Goal: Information Seeking & Learning: Find specific fact

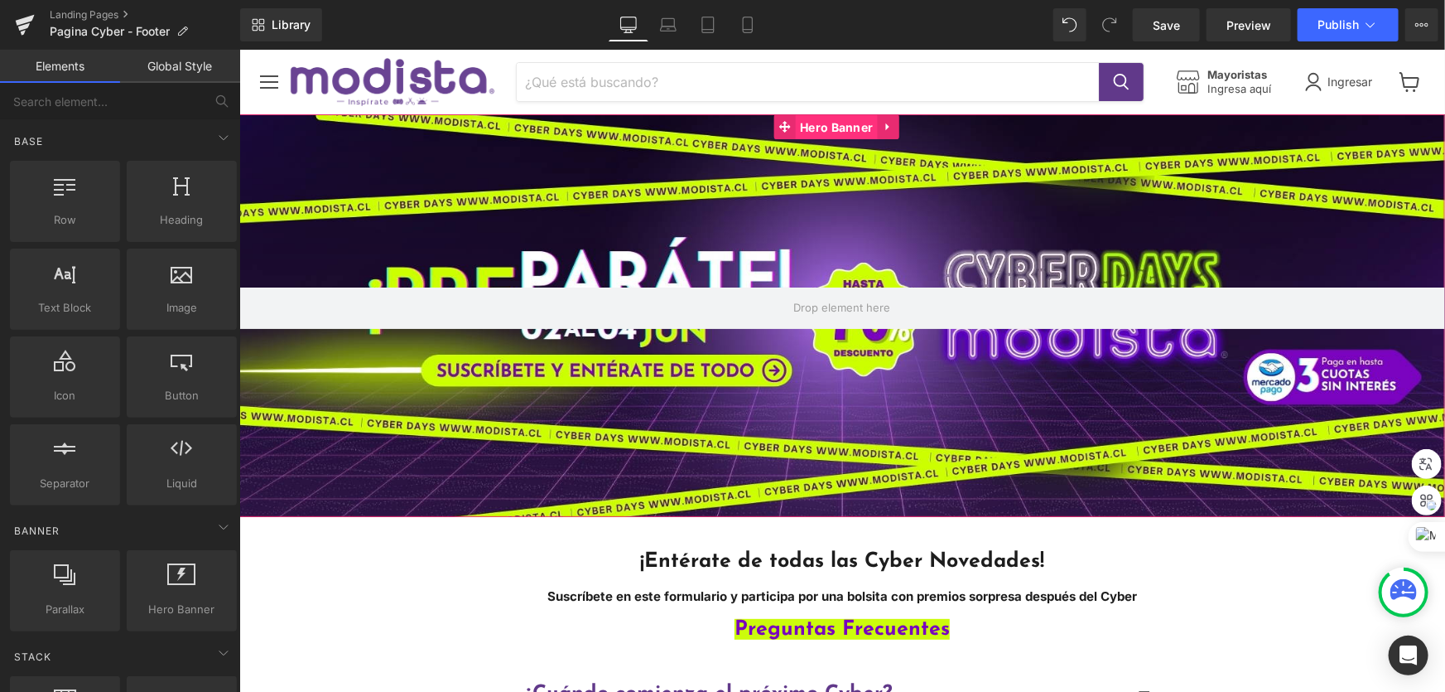
click at [809, 123] on span "Hero Banner" at bounding box center [835, 126] width 81 height 25
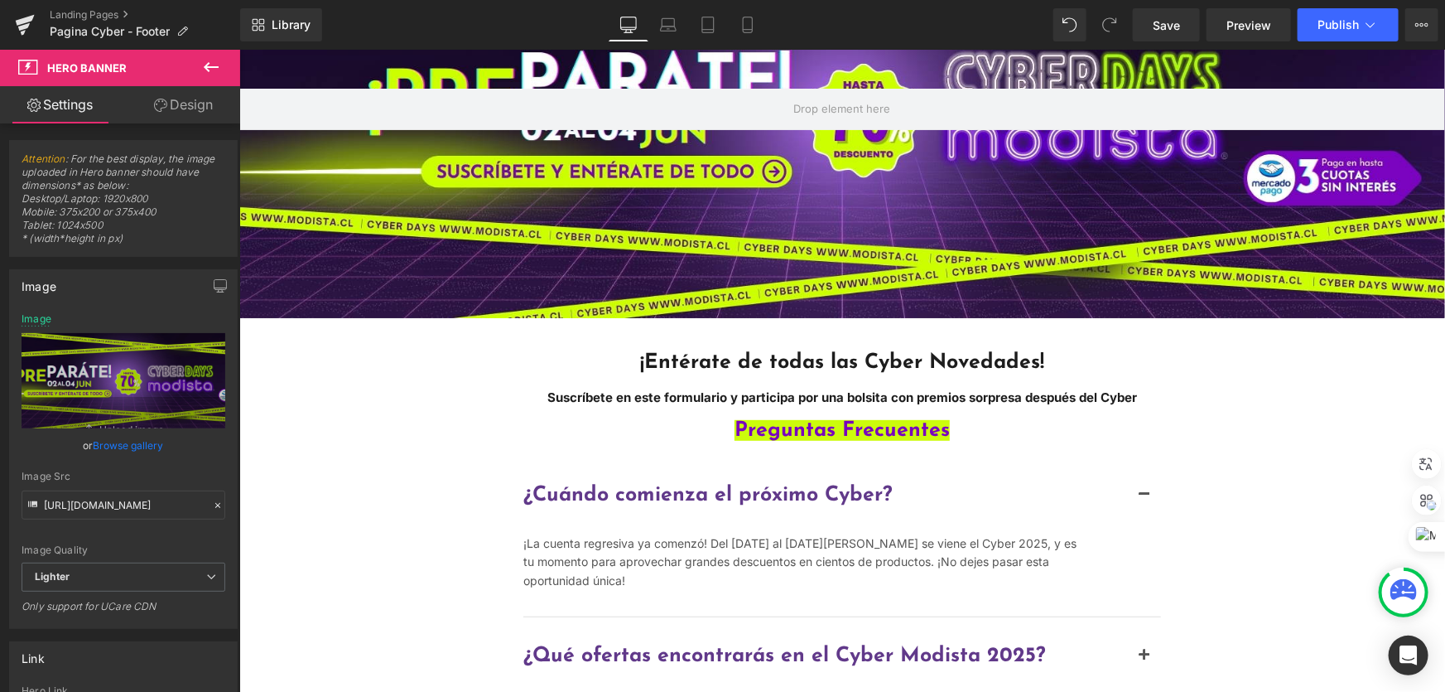
scroll to position [225, 0]
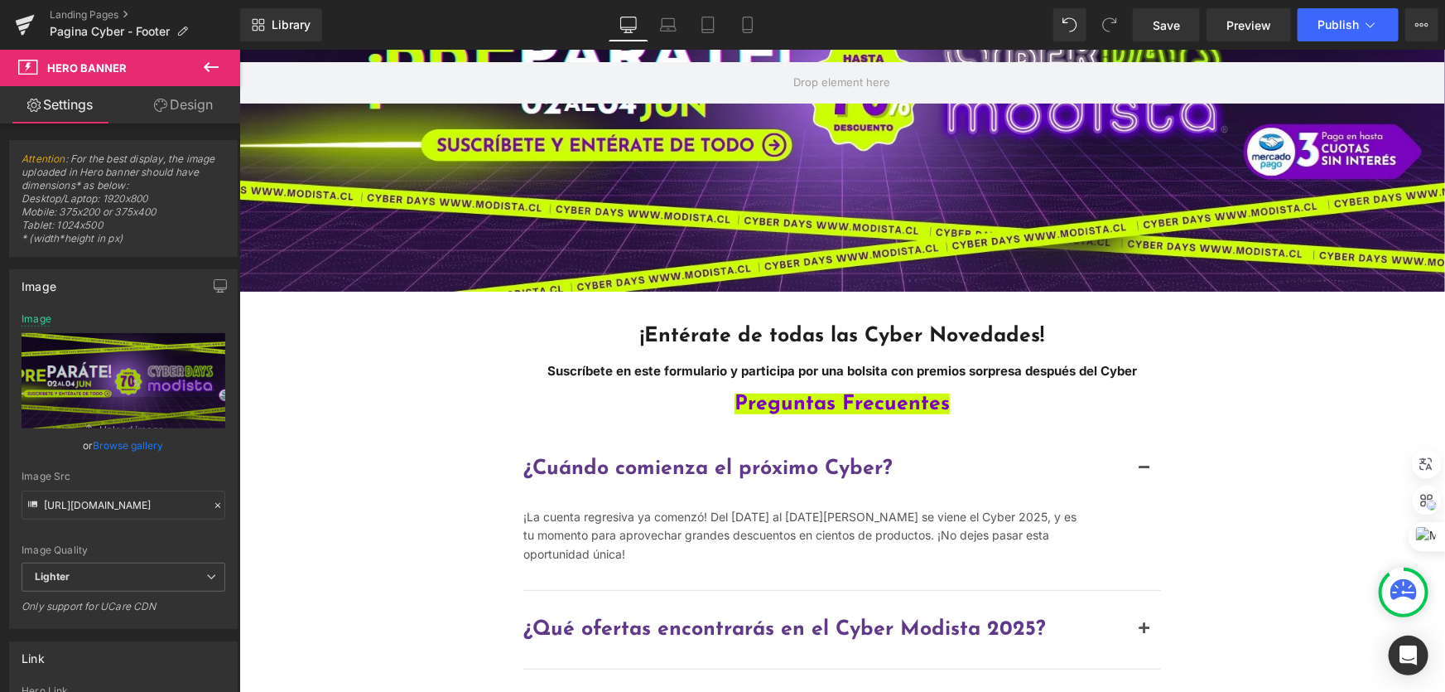
click at [749, 330] on span "¡Entérate de todas las Cyber Novedades!" at bounding box center [841, 335] width 404 height 21
click at [750, 330] on span "¡Entérate de todas las Cyber Novedades!" at bounding box center [841, 335] width 404 height 21
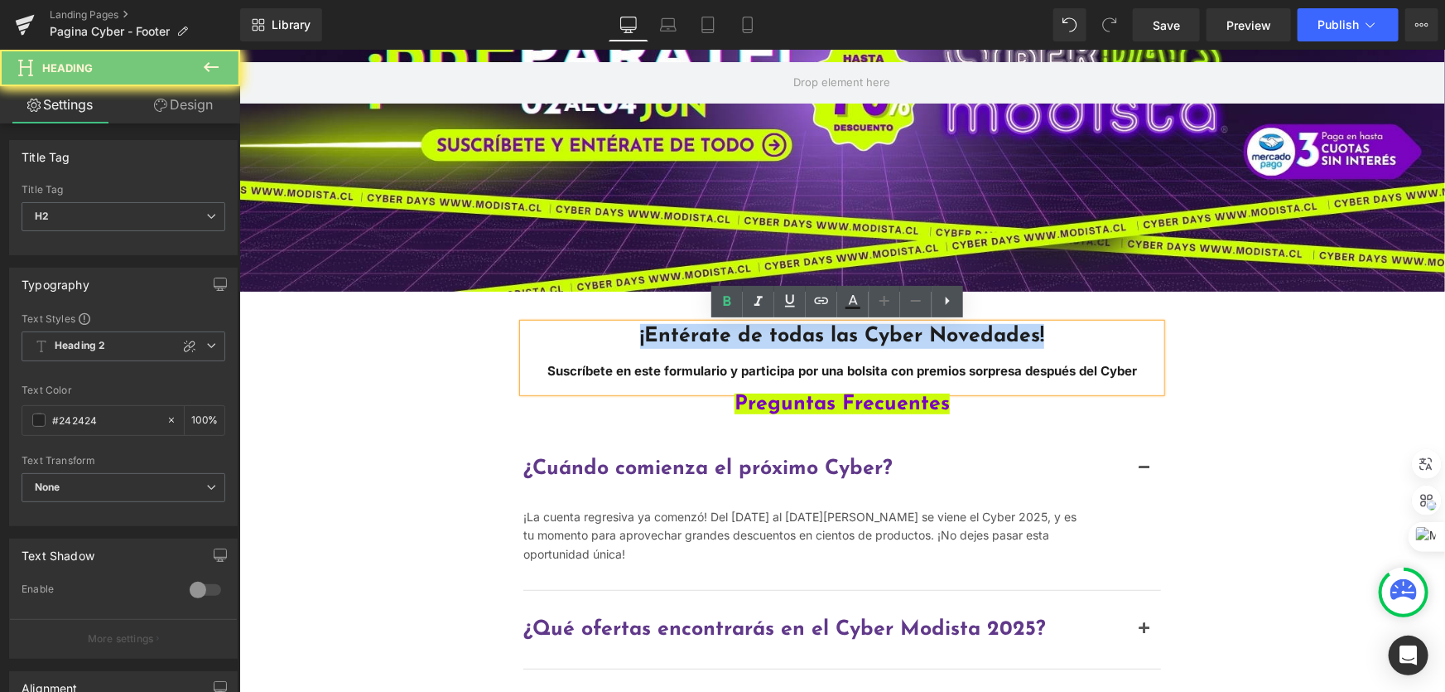
click at [750, 330] on span "¡Entérate de todas las Cyber Novedades!" at bounding box center [841, 335] width 404 height 21
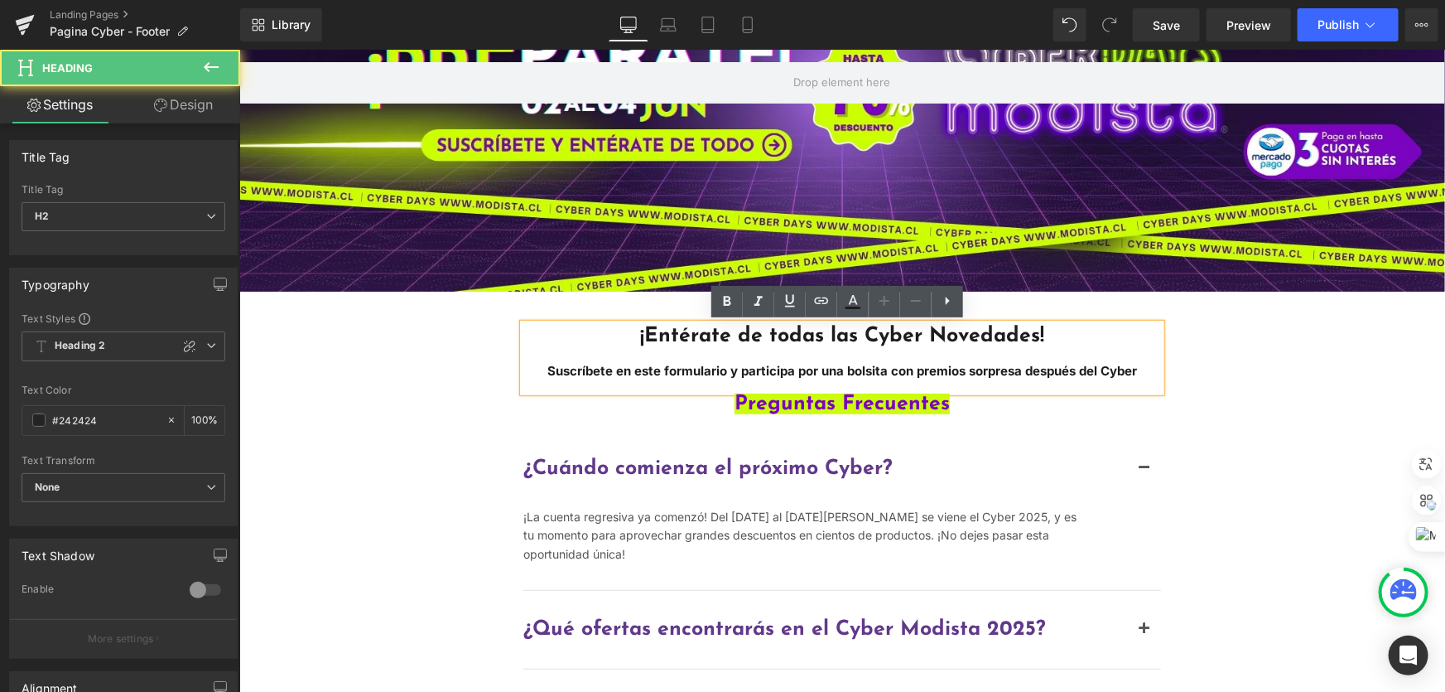
click at [768, 364] on strong "Suscríbete en este formulario y participa por una bolsita con premios sorpresa …" at bounding box center [842, 370] width 590 height 16
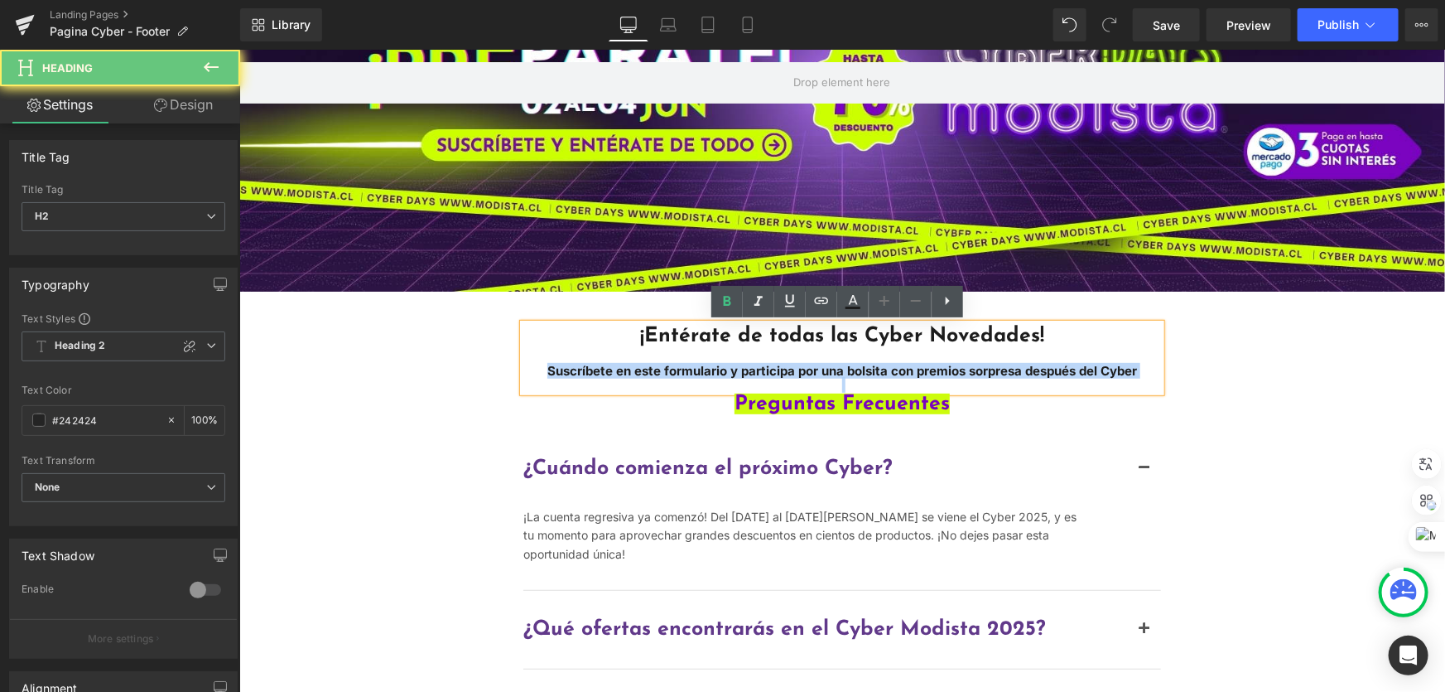
click at [768, 364] on strong "Suscríbete en este formulario y participa por una bolsita con premios sorpresa …" at bounding box center [842, 370] width 590 height 16
click at [782, 402] on span "Preguntas Frecuentes" at bounding box center [841, 403] width 215 height 21
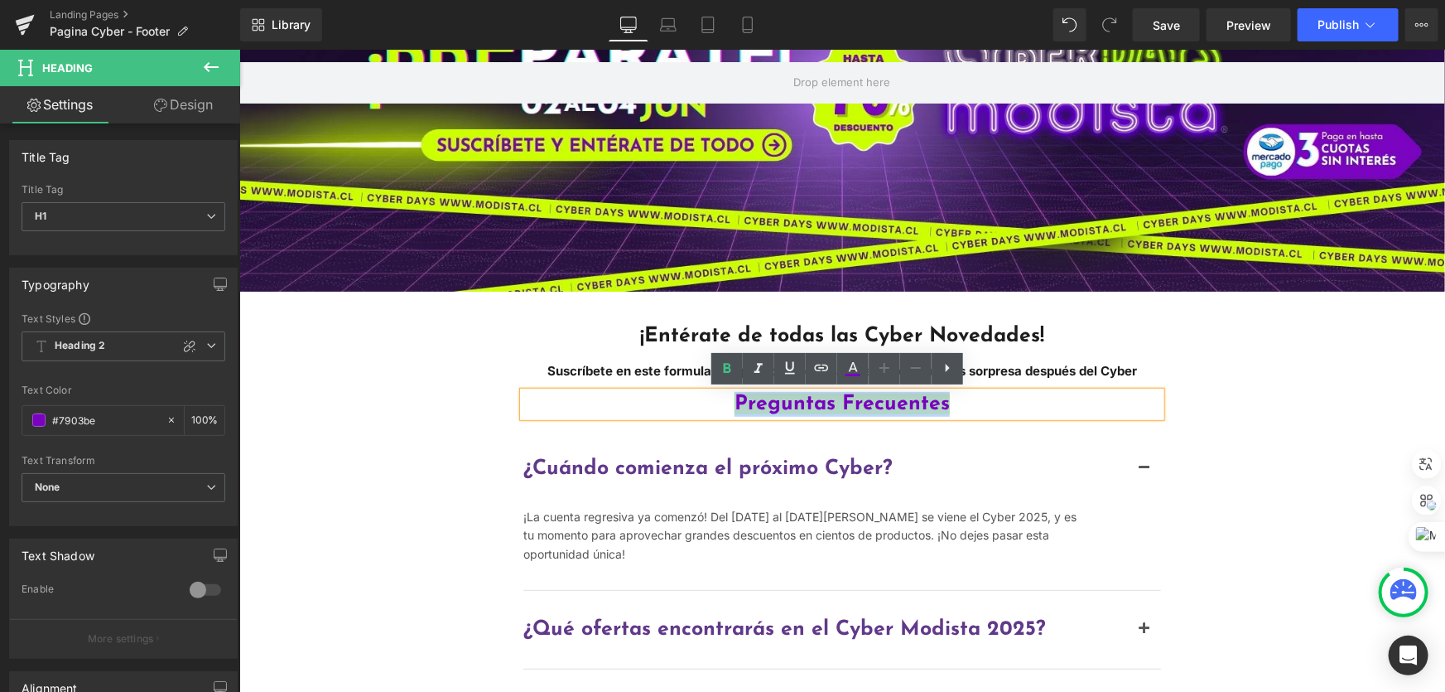
click at [782, 402] on span "Preguntas Frecuentes" at bounding box center [841, 403] width 215 height 21
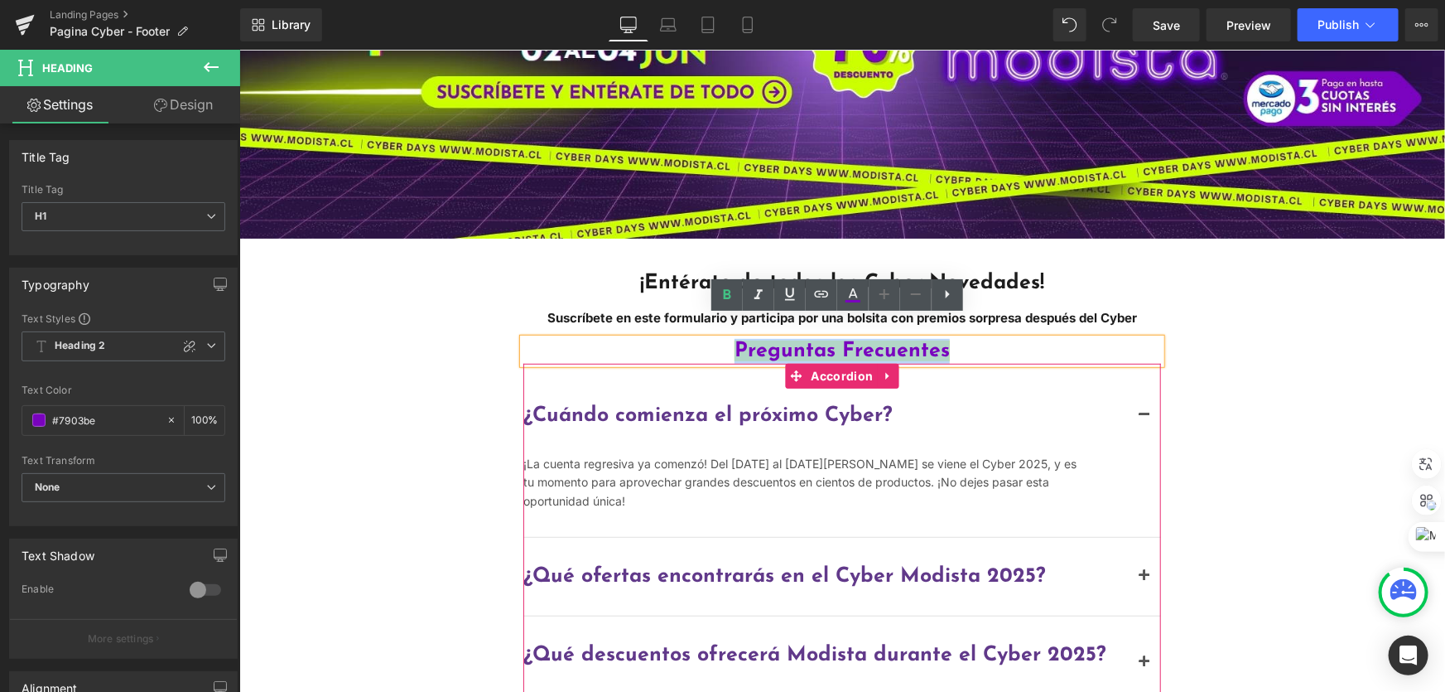
scroll to position [301, 0]
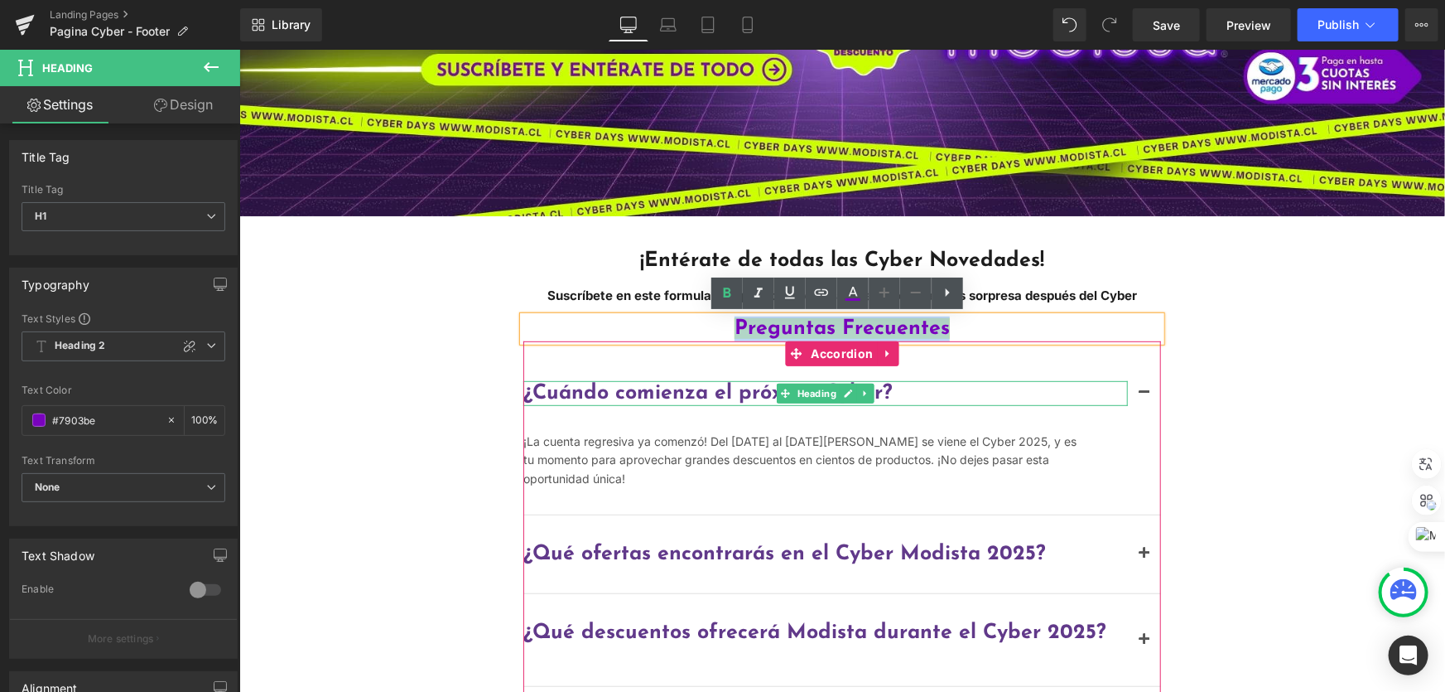
click at [737, 397] on span "¿Cuándo comienza el próximo Cyber?" at bounding box center [707, 392] width 369 height 21
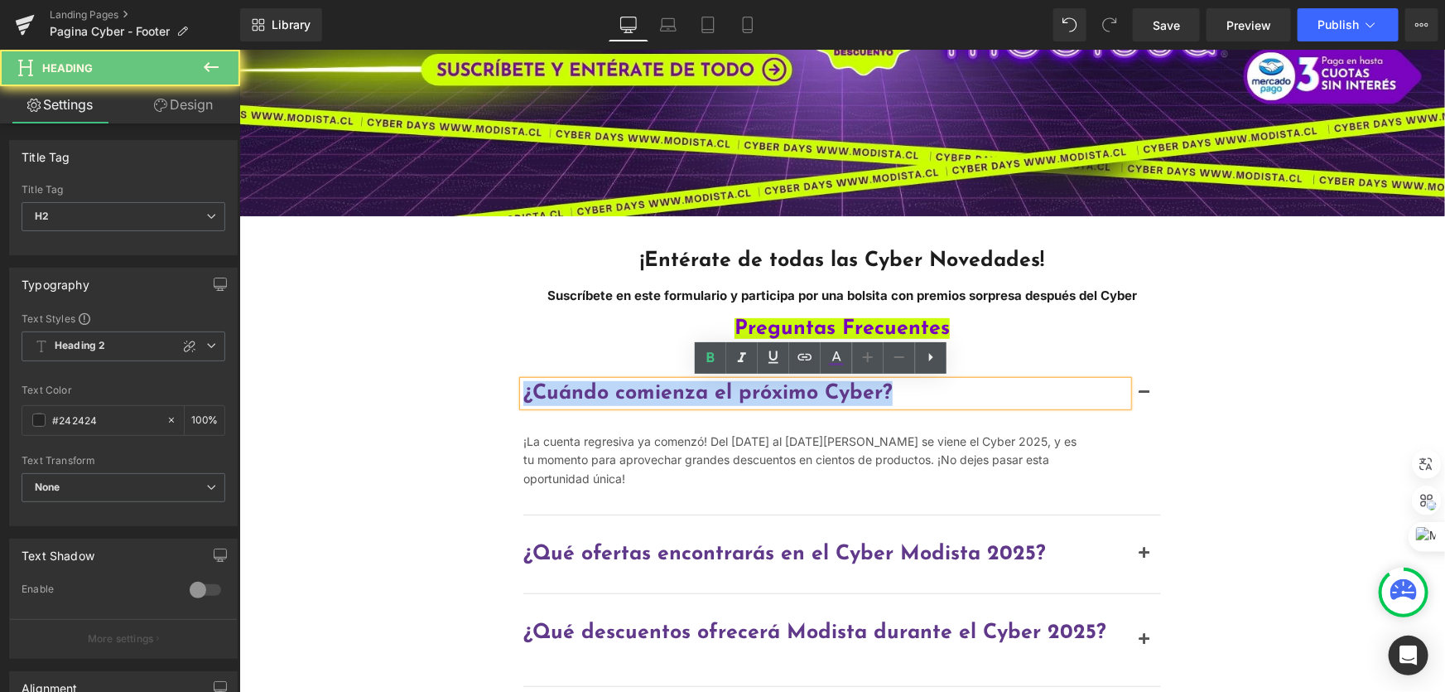
click at [737, 397] on span "¿Cuándo comienza el próximo Cyber?" at bounding box center [707, 392] width 369 height 21
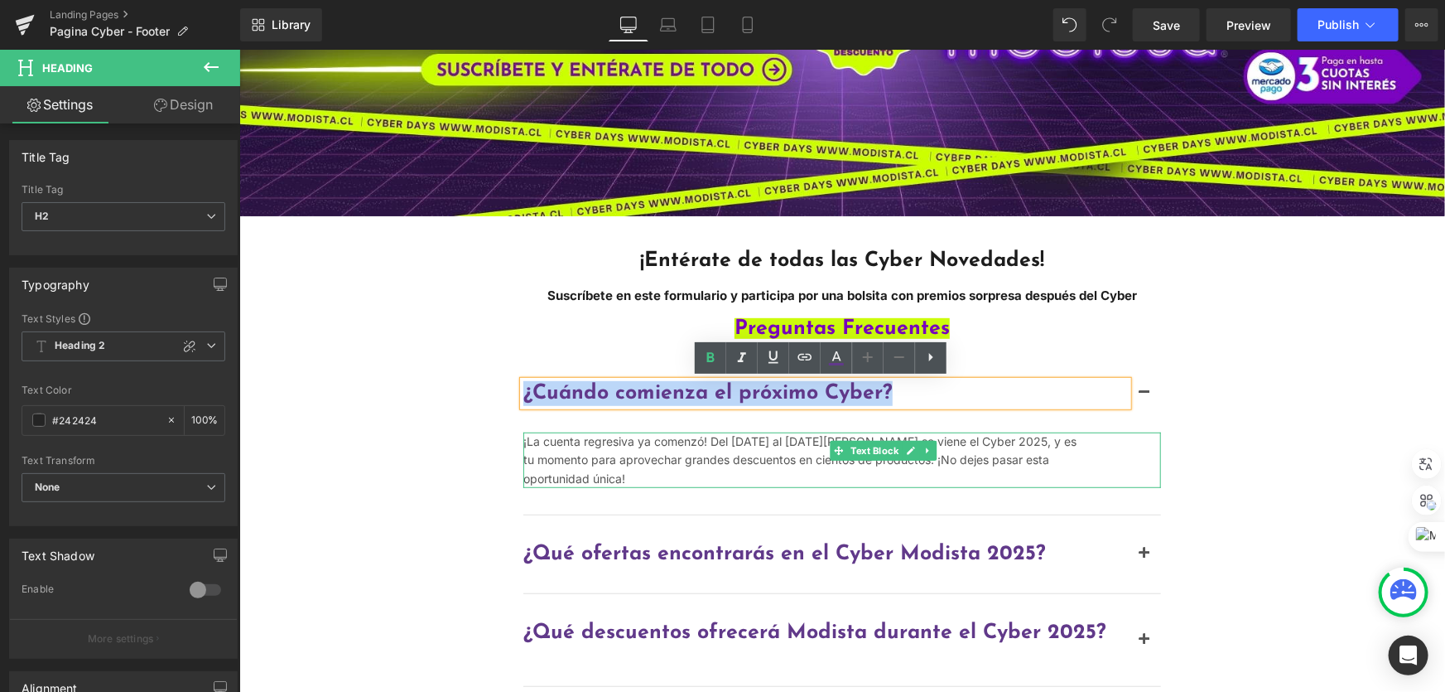
click at [767, 456] on span "¡La cuenta regresiva ya comenzó! Del [DATE] al [DATE][PERSON_NAME] se viene el …" at bounding box center [799, 458] width 553 height 51
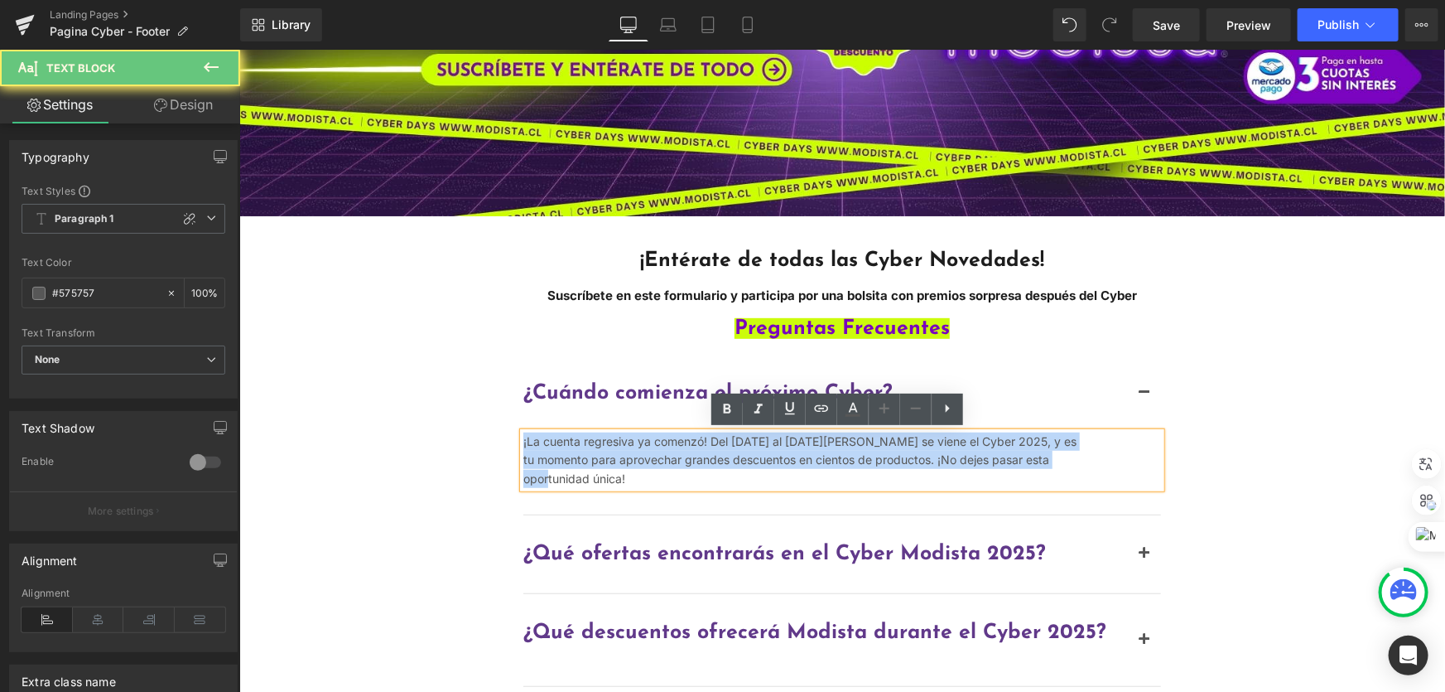
click at [767, 456] on span "¡La cuenta regresiva ya comenzó! Del [DATE] al [DATE][PERSON_NAME] se viene el …" at bounding box center [799, 458] width 553 height 51
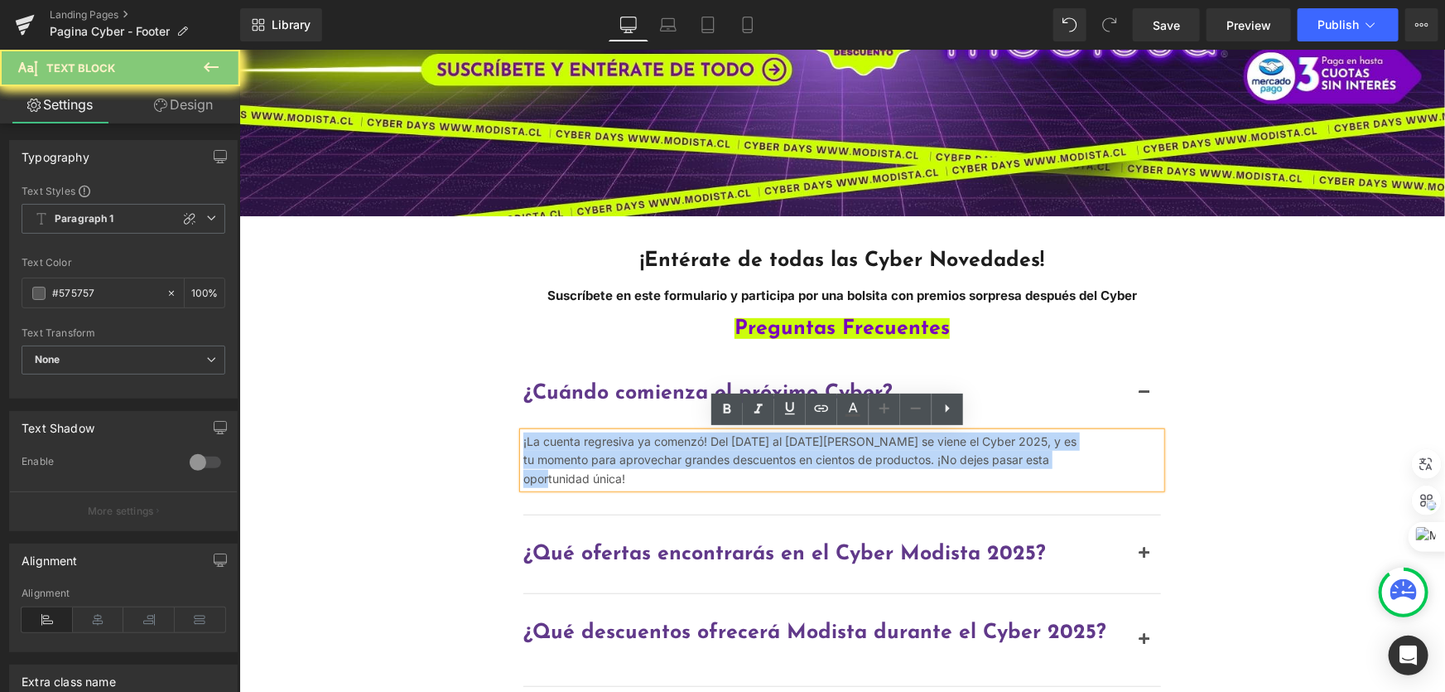
click at [767, 456] on span "¡La cuenta regresiva ya comenzó! Del [DATE] al [DATE][PERSON_NAME] se viene el …" at bounding box center [799, 458] width 553 height 51
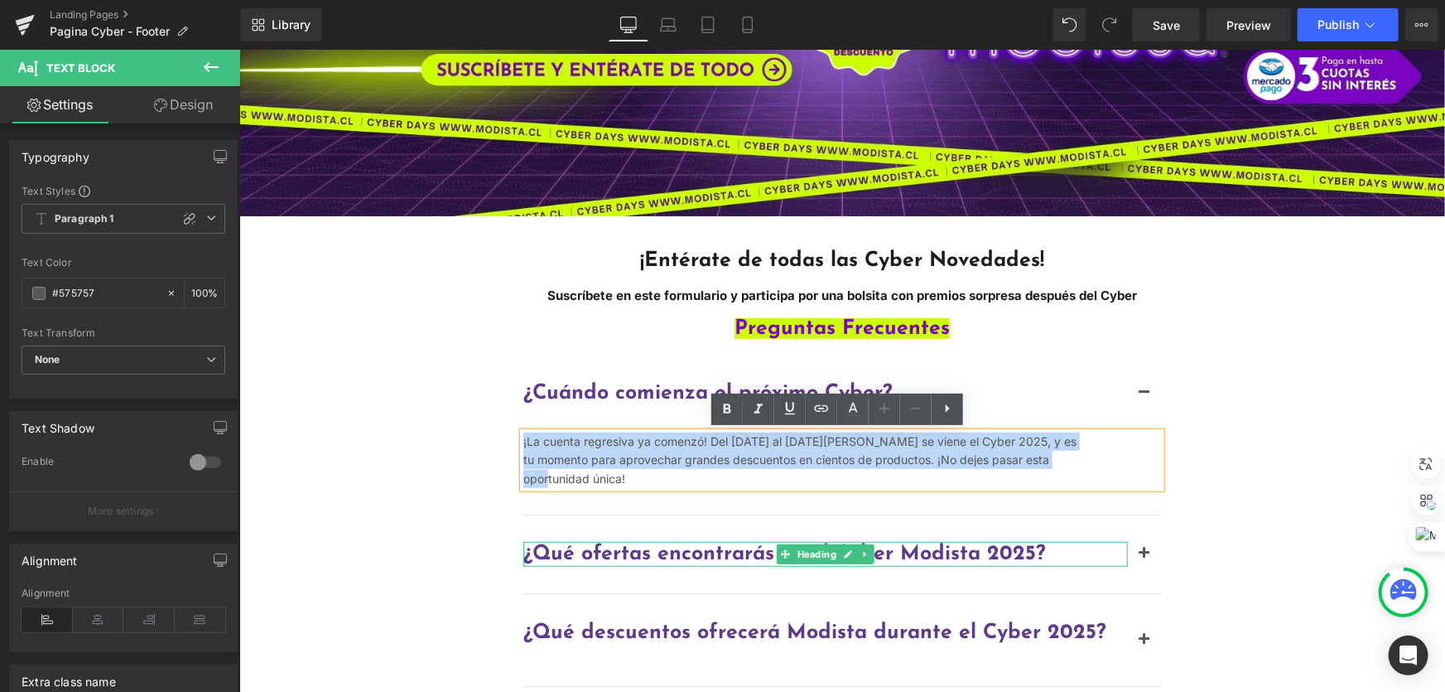
click at [743, 541] on div "¿Qué ofertas encontrarás en el Cyber Modista 2025? Heading" at bounding box center [825, 553] width 605 height 25
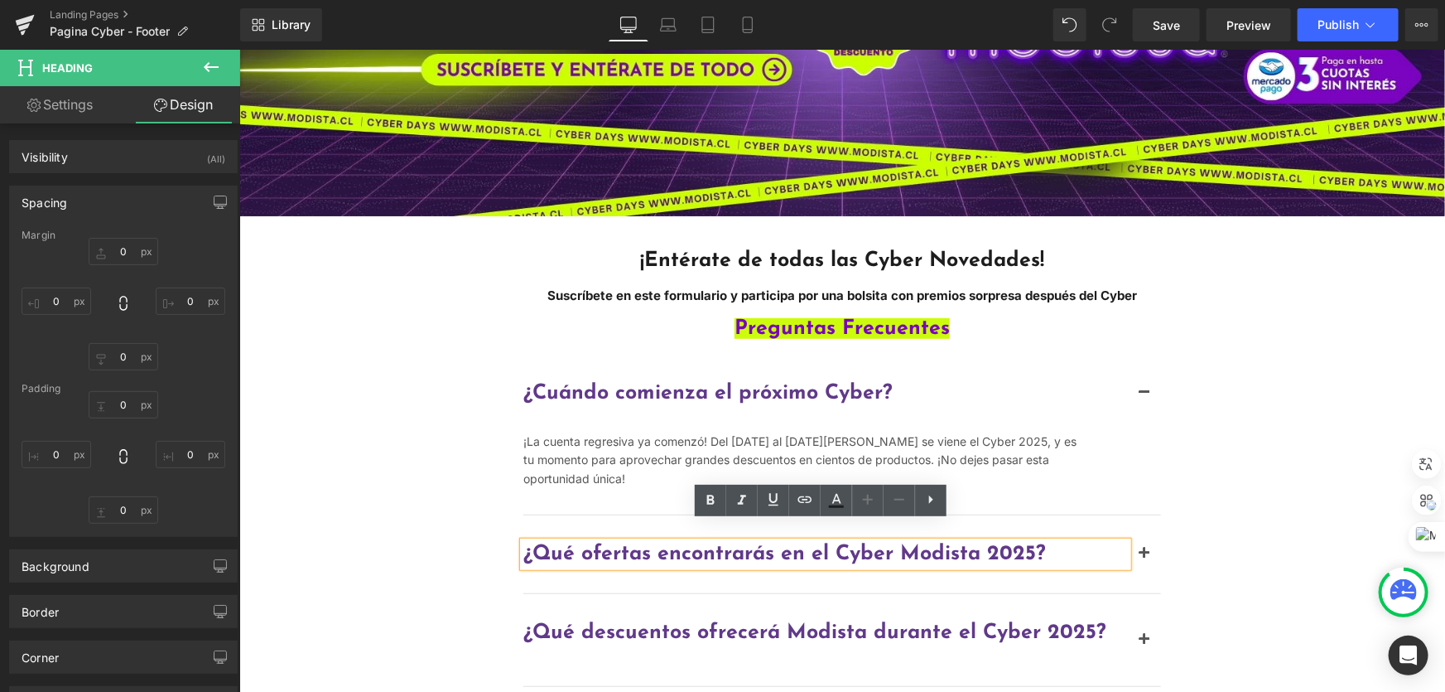
click at [1320, 287] on div "Hero Banner 227px ¡Entérate de todas las Cyber Novedades! Suscríbete en este fo…" at bounding box center [842, 503] width 1206 height 1381
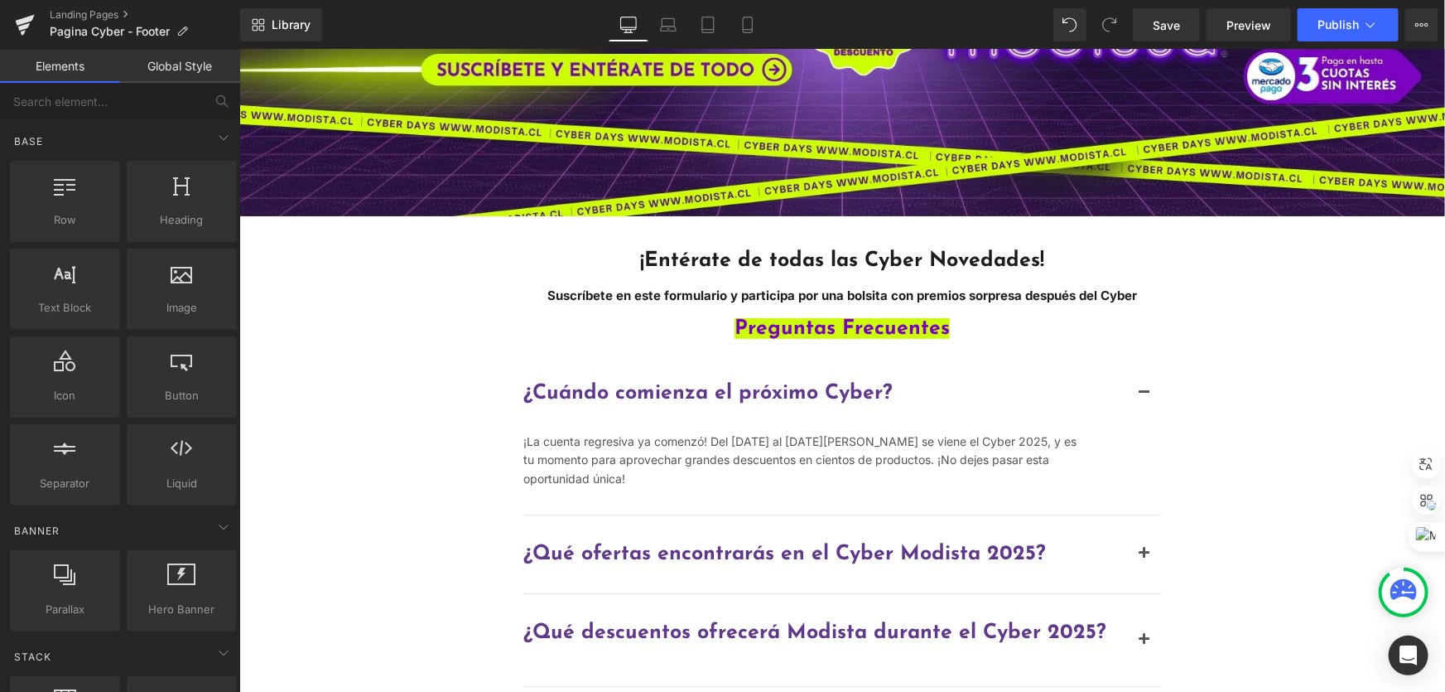
click at [1236, 374] on div "Hero Banner 227px ¡Entérate de todas las Cyber Novedades! Suscríbete en este fo…" at bounding box center [842, 503] width 1206 height 1381
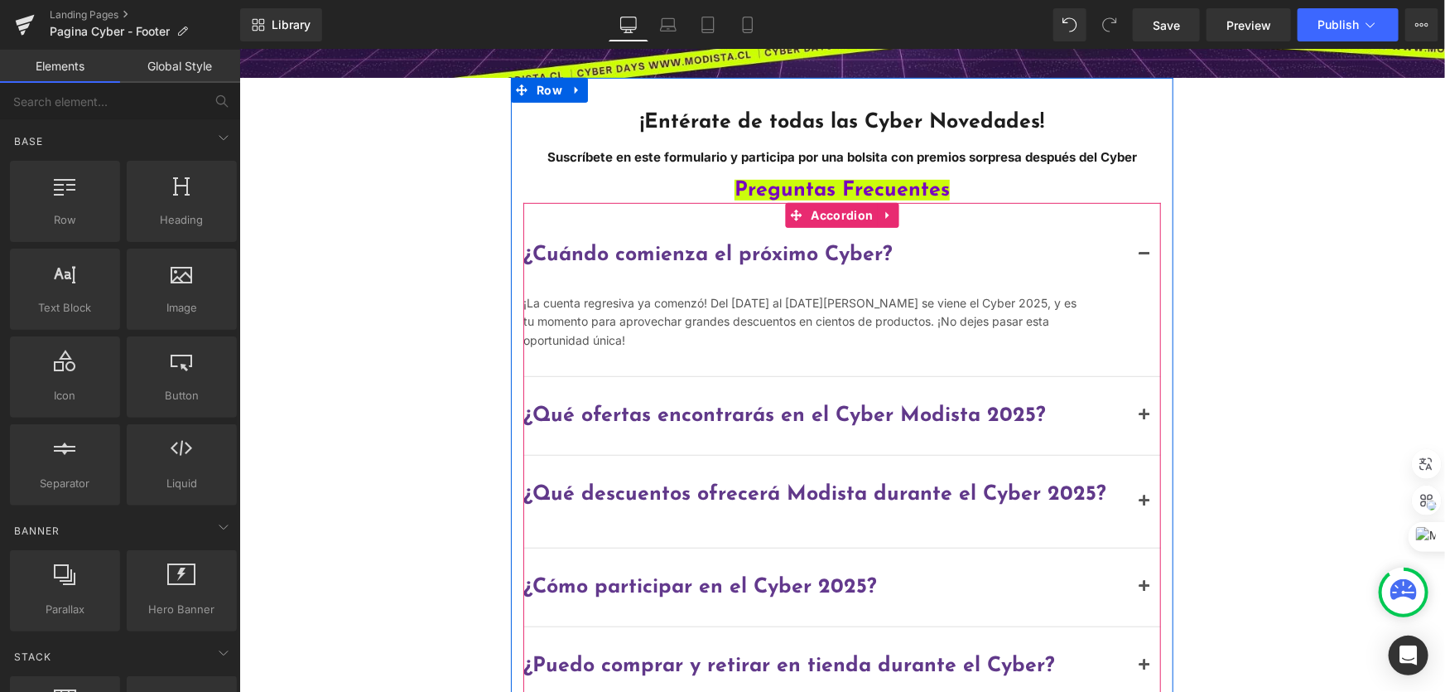
scroll to position [451, 0]
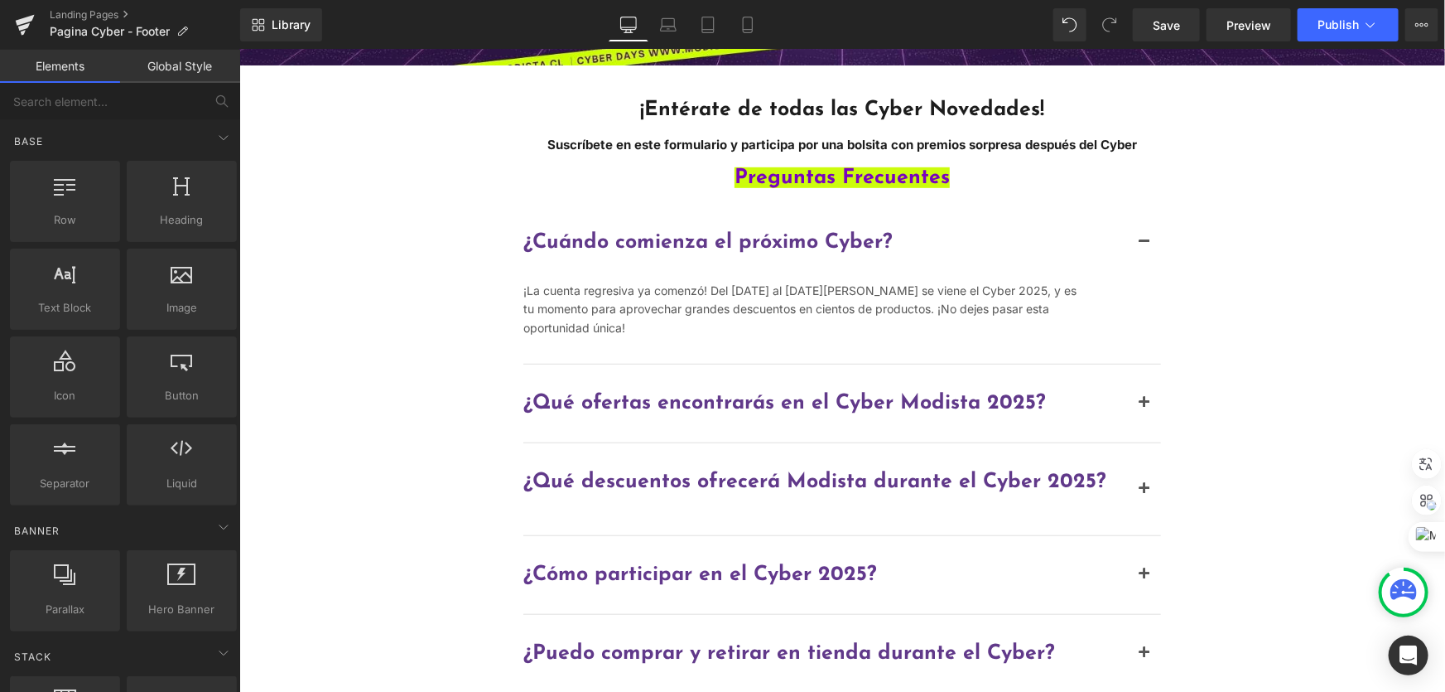
drag, startPoint x: 441, startPoint y: 214, endPoint x: 523, endPoint y: 171, distance: 93.3
click at [441, 213] on div "Hero Banner 227px ¡Entérate de todas las Cyber Novedades! Suscríbete en este fo…" at bounding box center [842, 352] width 1206 height 1381
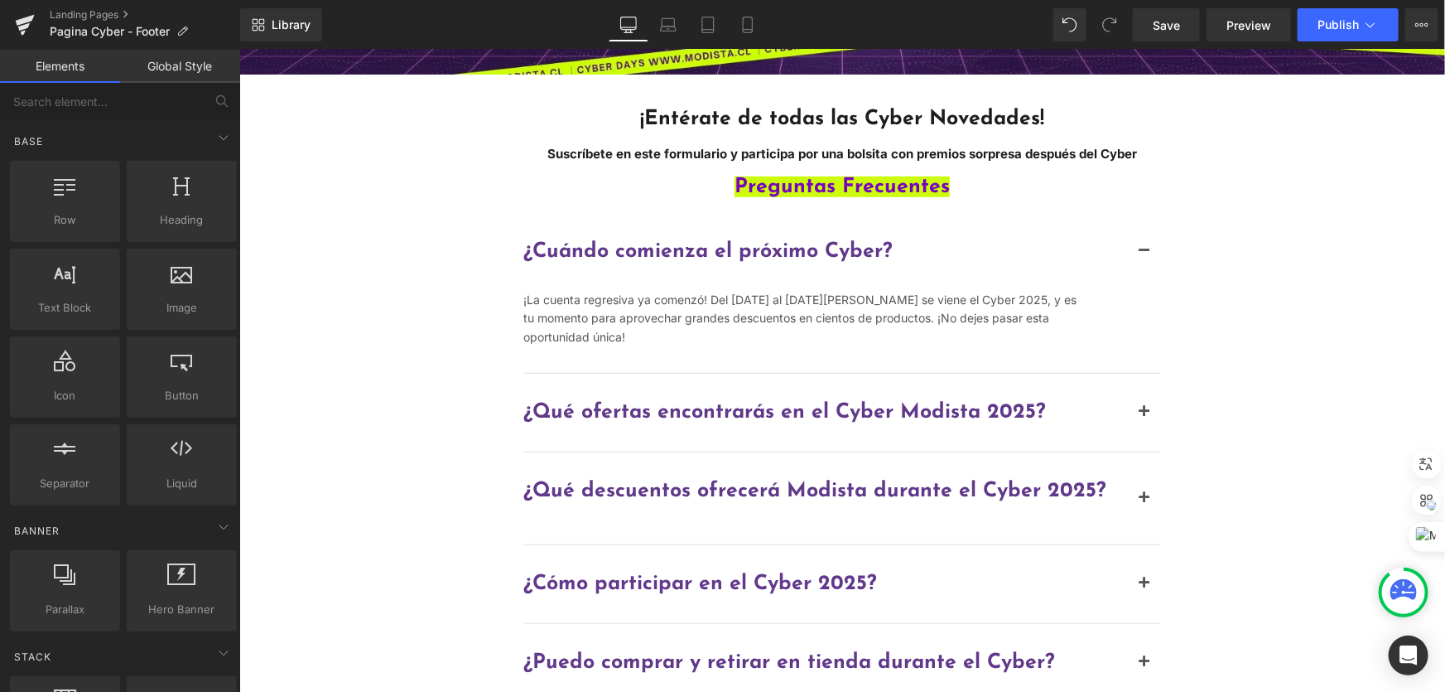
scroll to position [376, 0]
